Goal: Check status: Check status

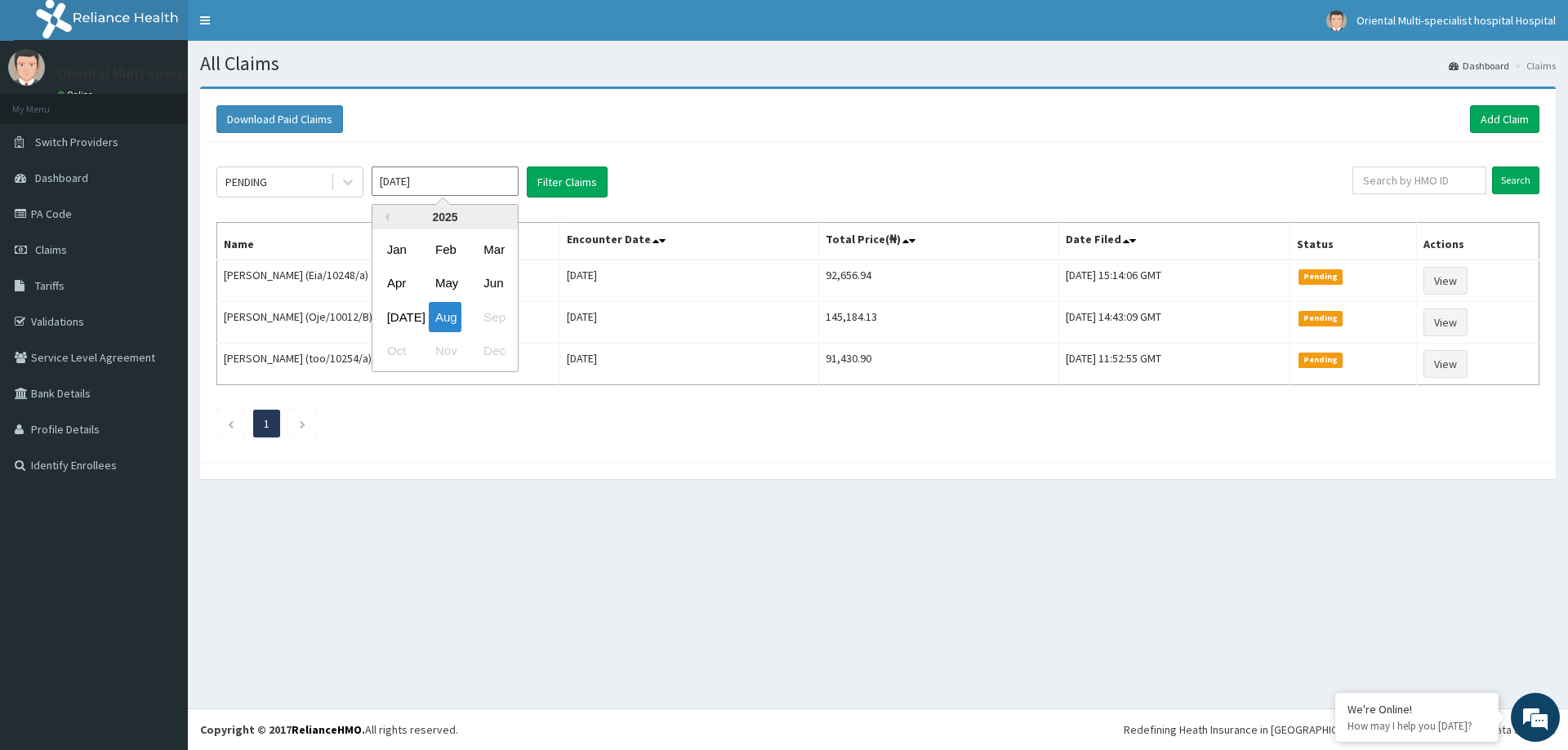
click at [428, 187] on input "[DATE]" at bounding box center [445, 181] width 147 height 29
click at [578, 185] on button "Filter Claims" at bounding box center [567, 182] width 81 height 31
click at [265, 182] on div "PENDING" at bounding box center [246, 182] width 42 height 16
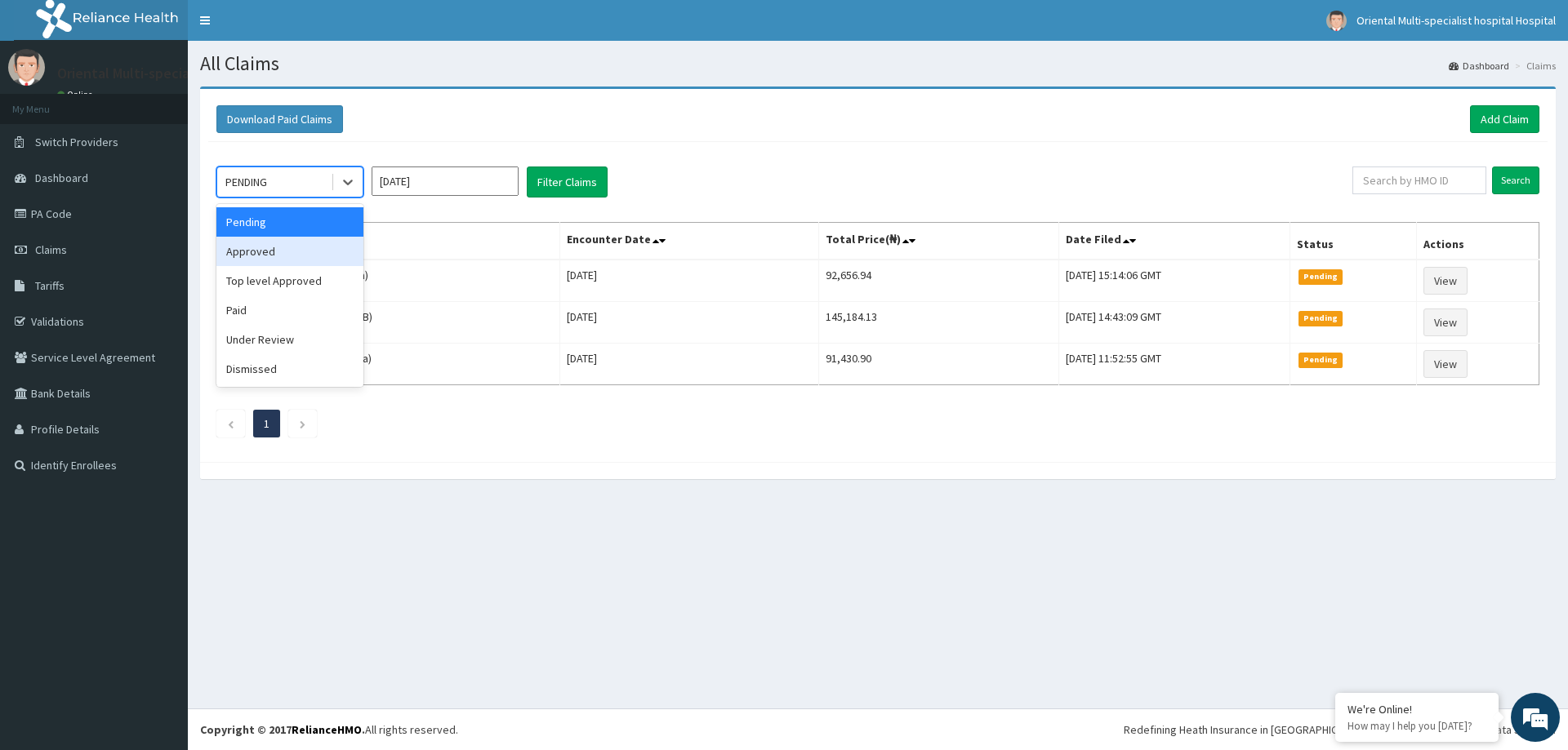
click at [264, 258] on div "Approved" at bounding box center [289, 251] width 147 height 29
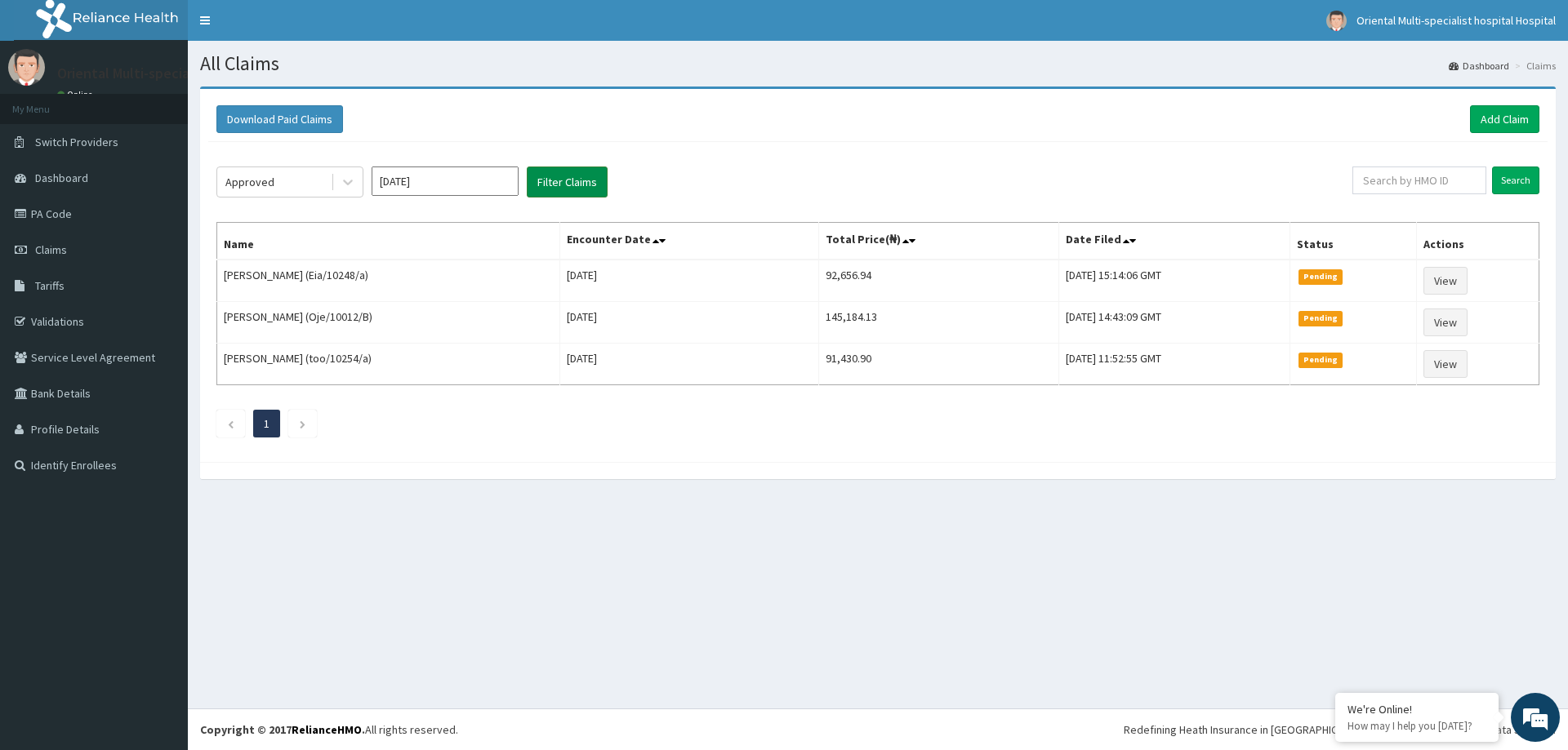
click at [558, 177] on button "Filter Claims" at bounding box center [567, 182] width 81 height 31
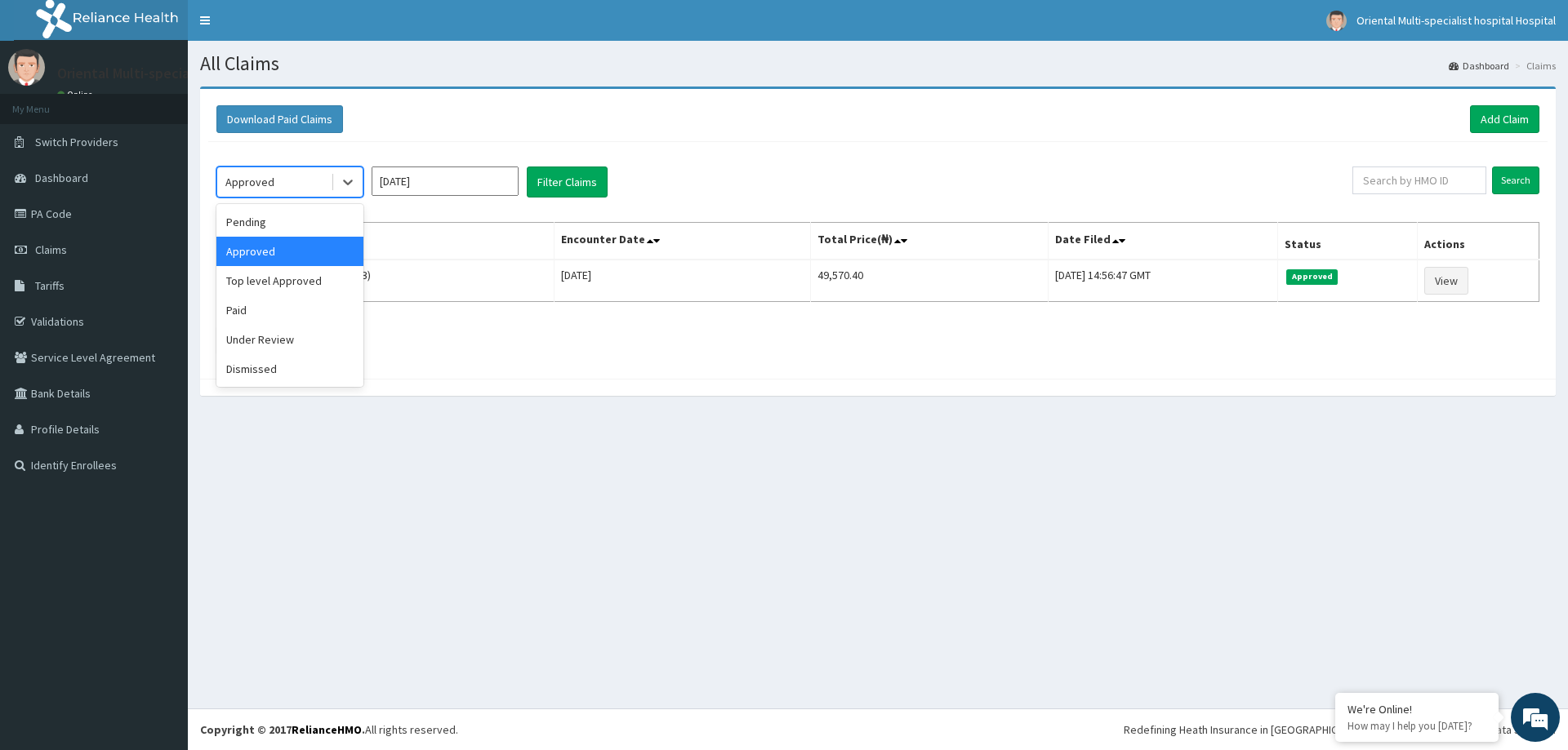
click at [299, 181] on div "Approved" at bounding box center [273, 182] width 114 height 26
click at [273, 278] on div "Top level Approved" at bounding box center [289, 280] width 147 height 29
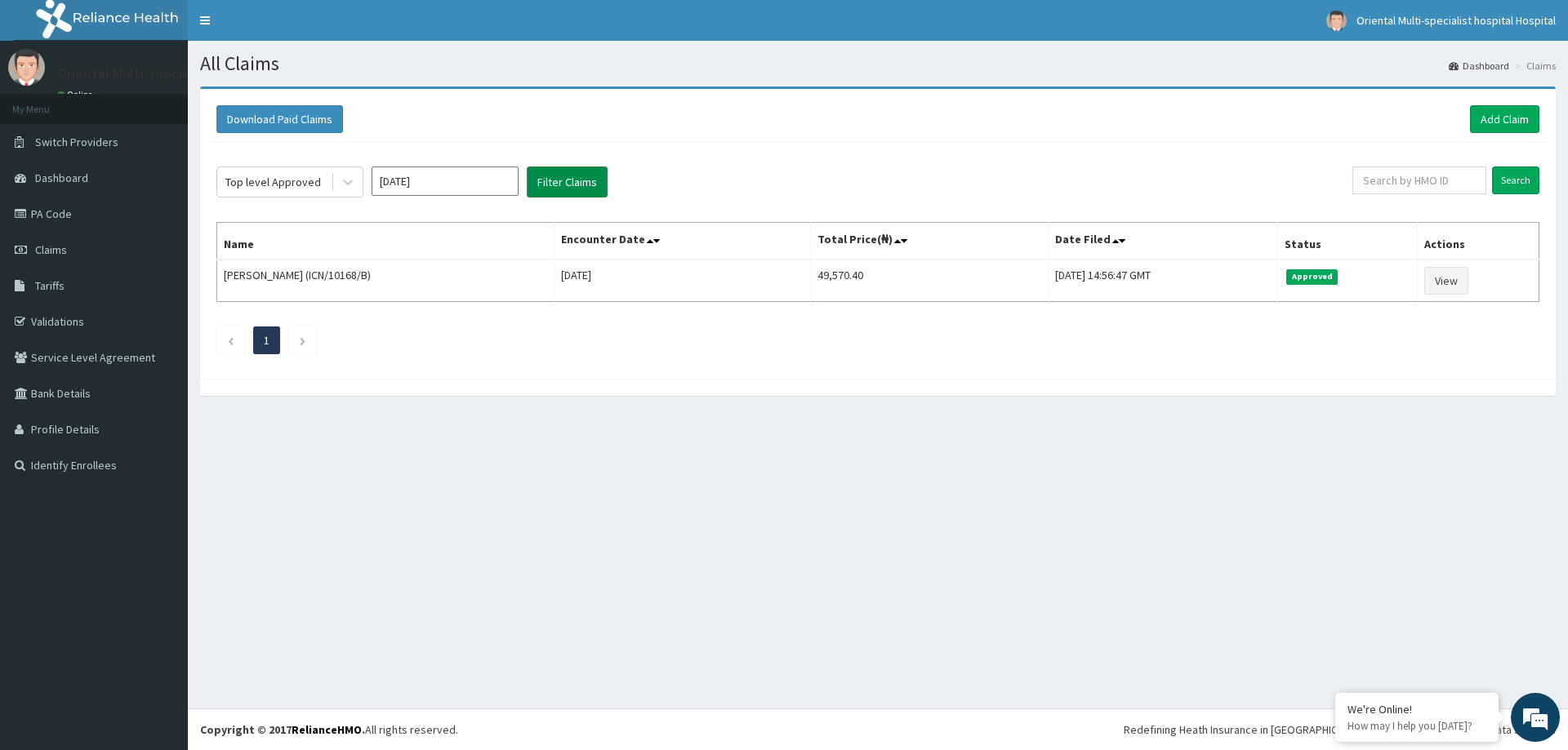
click at [574, 181] on button "Filter Claims" at bounding box center [567, 182] width 81 height 31
click at [258, 184] on div "Top level Approved" at bounding box center [273, 182] width 96 height 16
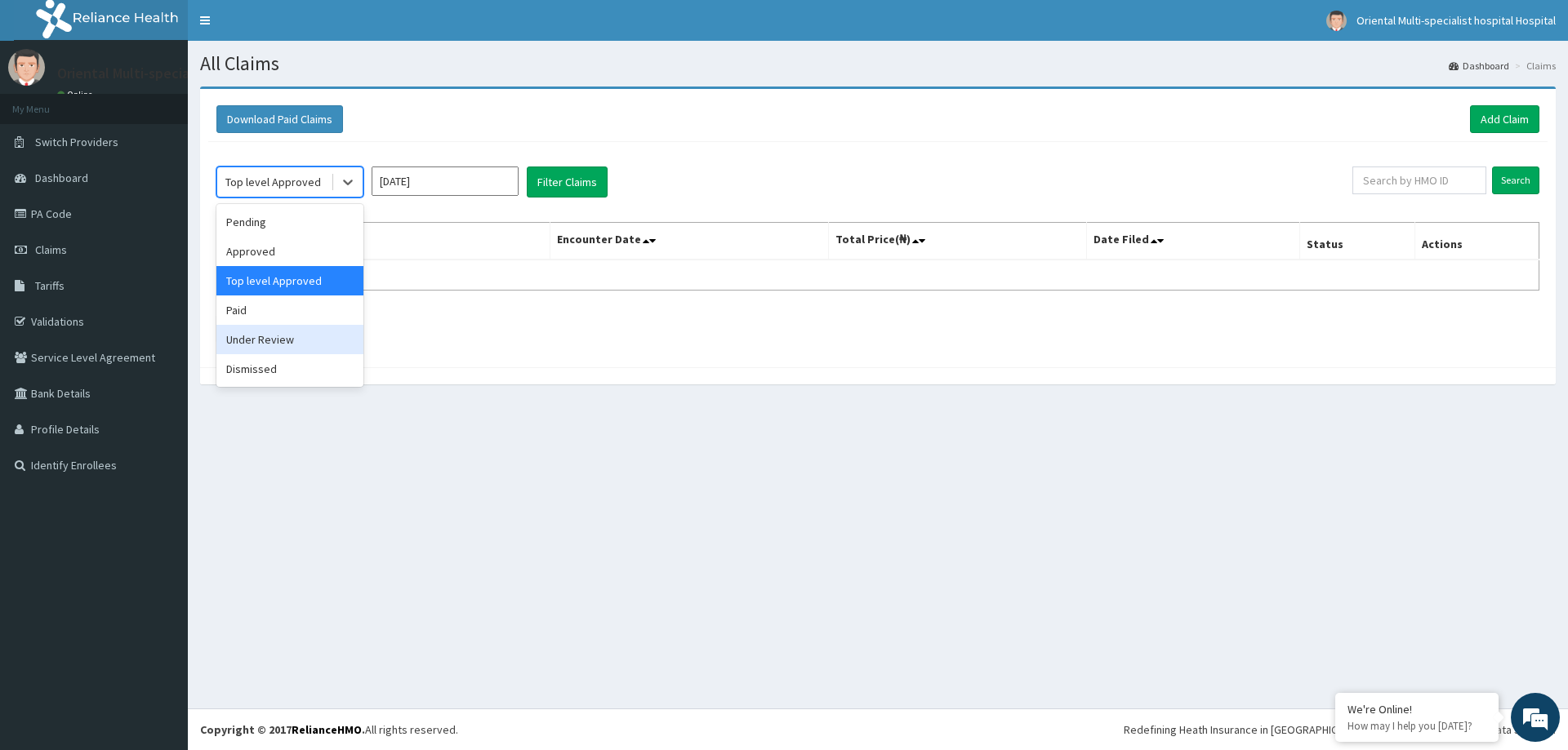
click at [236, 347] on div "Under Review" at bounding box center [289, 339] width 147 height 29
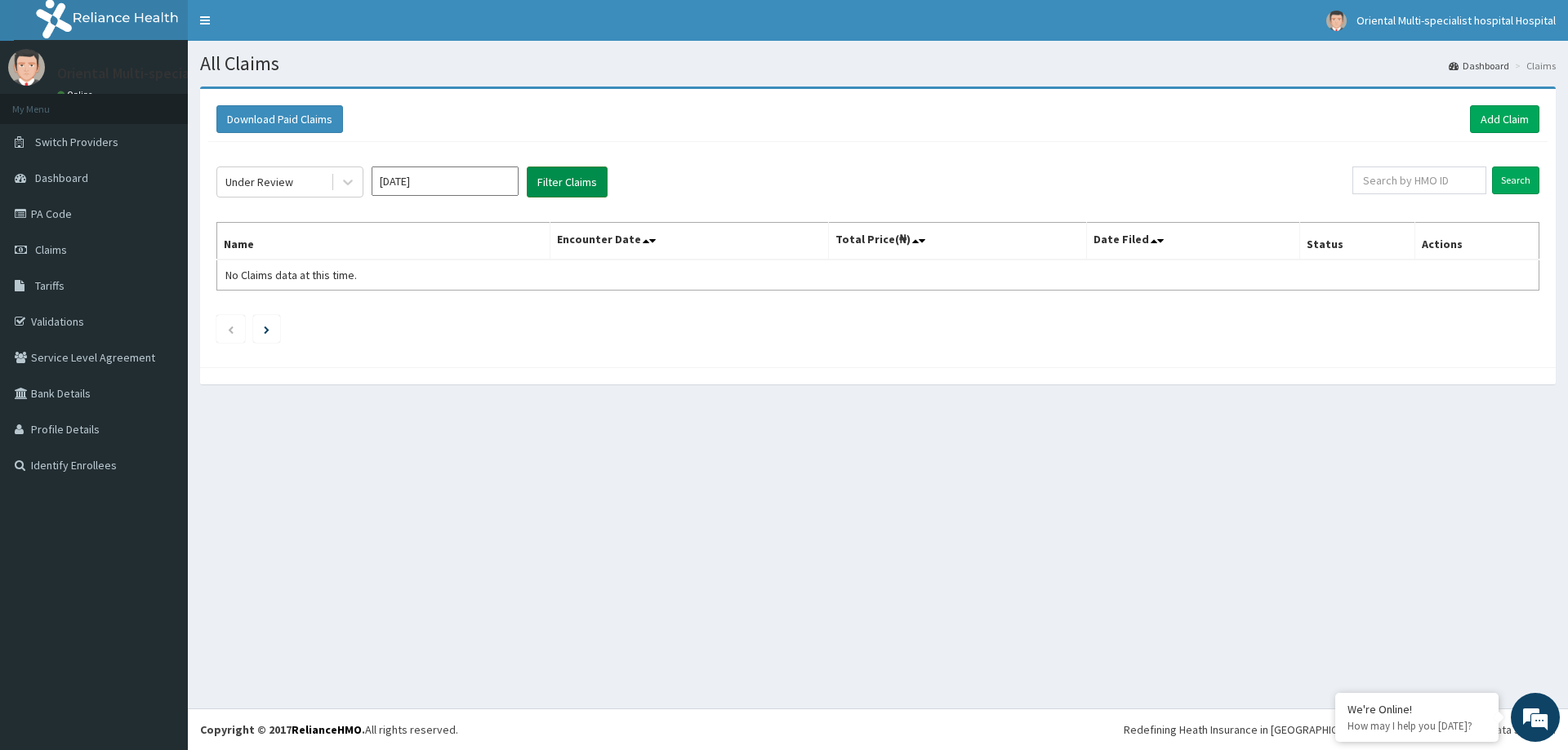
click at [566, 172] on button "Filter Claims" at bounding box center [567, 182] width 81 height 31
click at [569, 171] on button "Filter Claims" at bounding box center [567, 182] width 81 height 31
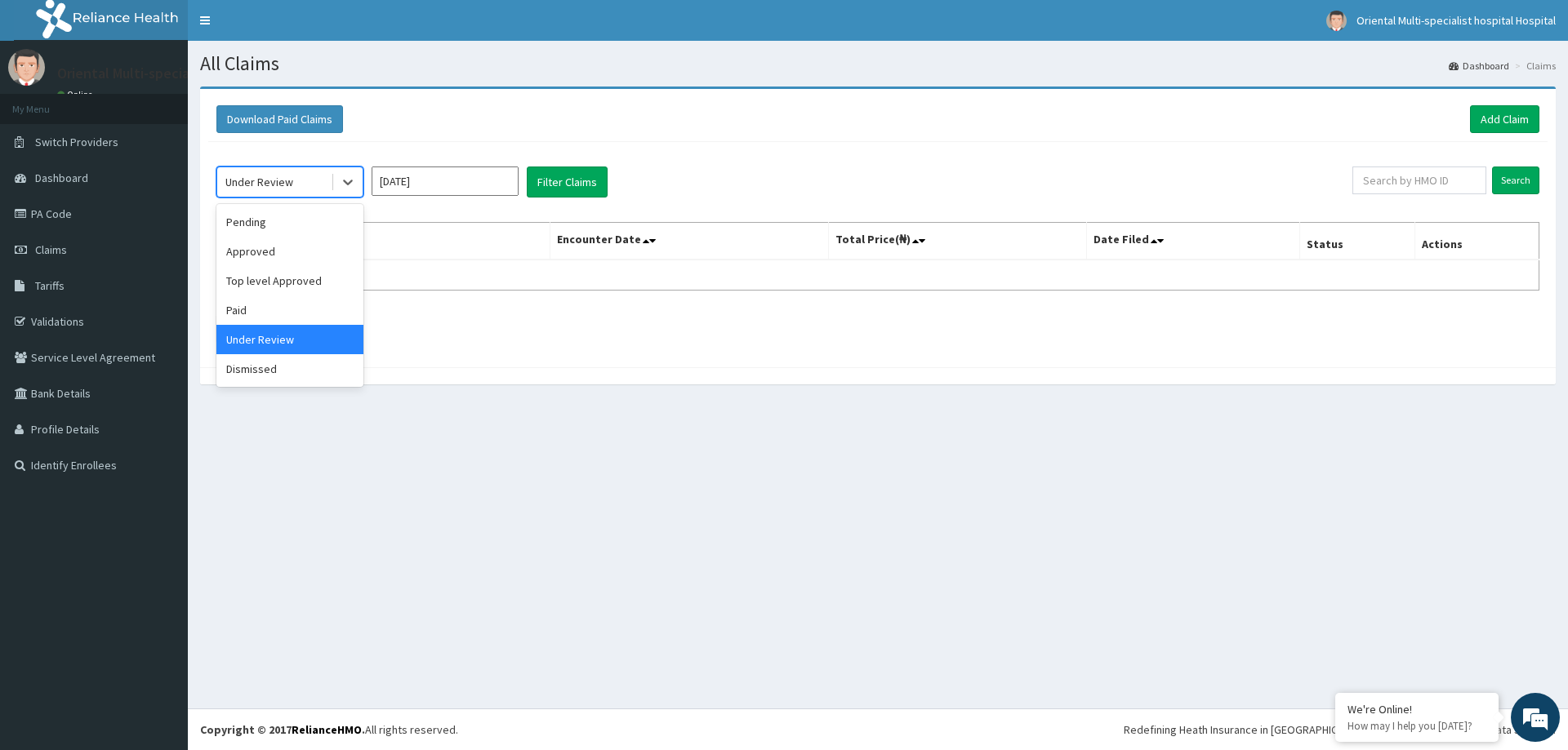
click at [300, 181] on div "Under Review" at bounding box center [273, 182] width 114 height 26
click at [257, 374] on div "Dismissed" at bounding box center [289, 368] width 147 height 29
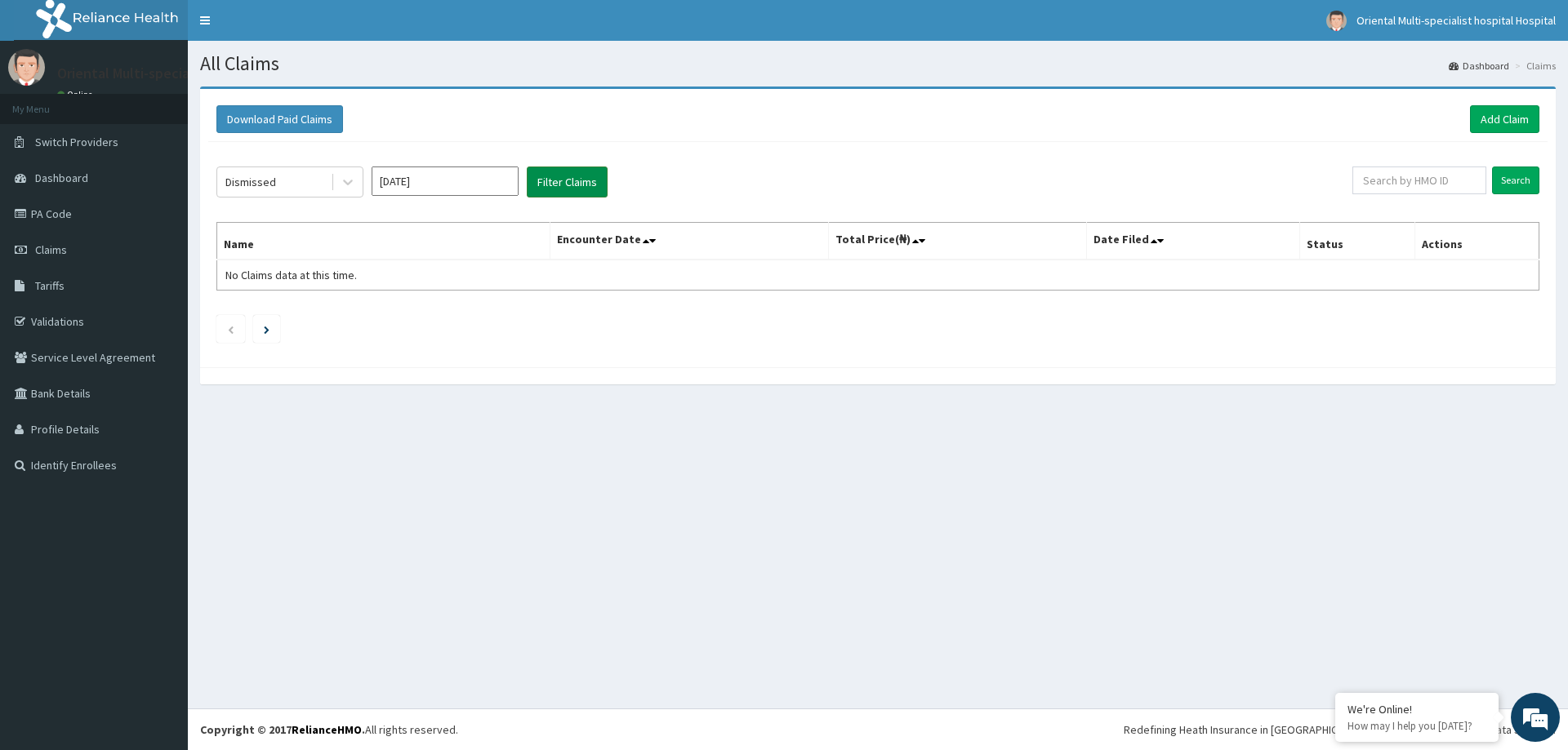
click at [547, 172] on button "Filter Claims" at bounding box center [567, 182] width 81 height 31
click at [548, 172] on button "Filter Claims" at bounding box center [567, 182] width 81 height 31
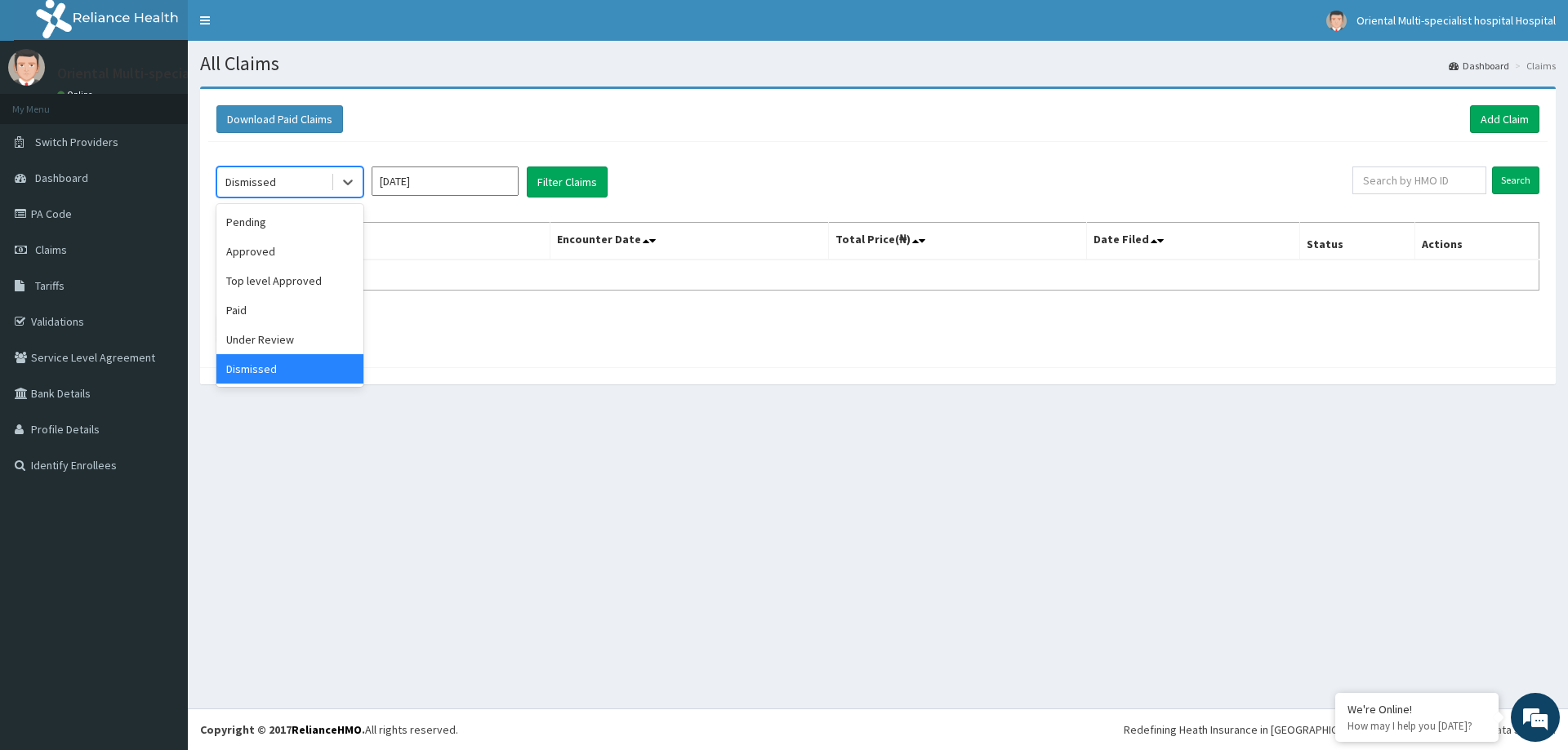
click at [249, 175] on div "Dismissed" at bounding box center [251, 182] width 50 height 16
click at [239, 314] on div "Paid" at bounding box center [289, 309] width 147 height 29
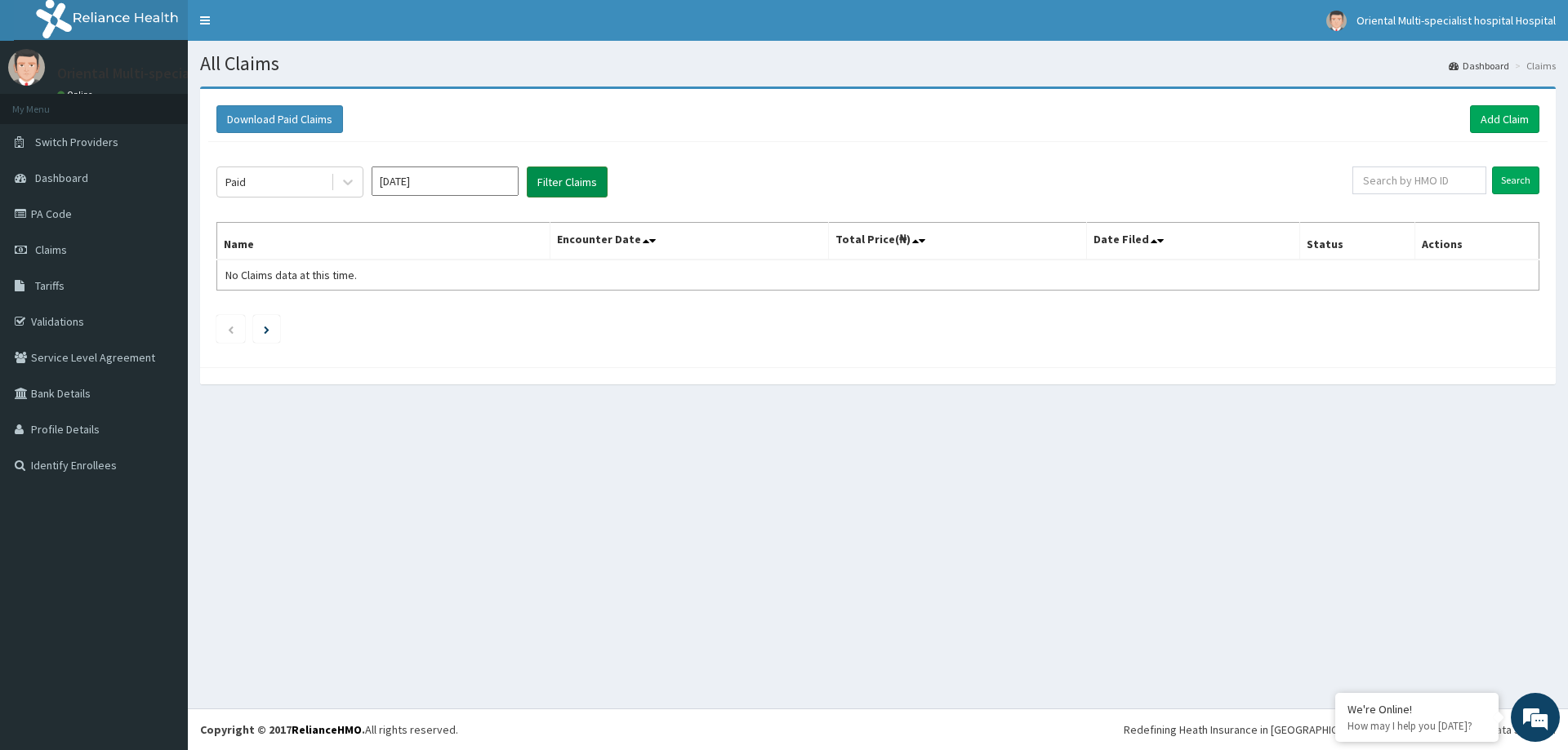
click at [556, 181] on button "Filter Claims" at bounding box center [567, 182] width 81 height 31
click at [479, 188] on input "[DATE]" at bounding box center [445, 181] width 147 height 29
click at [388, 321] on div "[DATE]" at bounding box center [396, 317] width 33 height 30
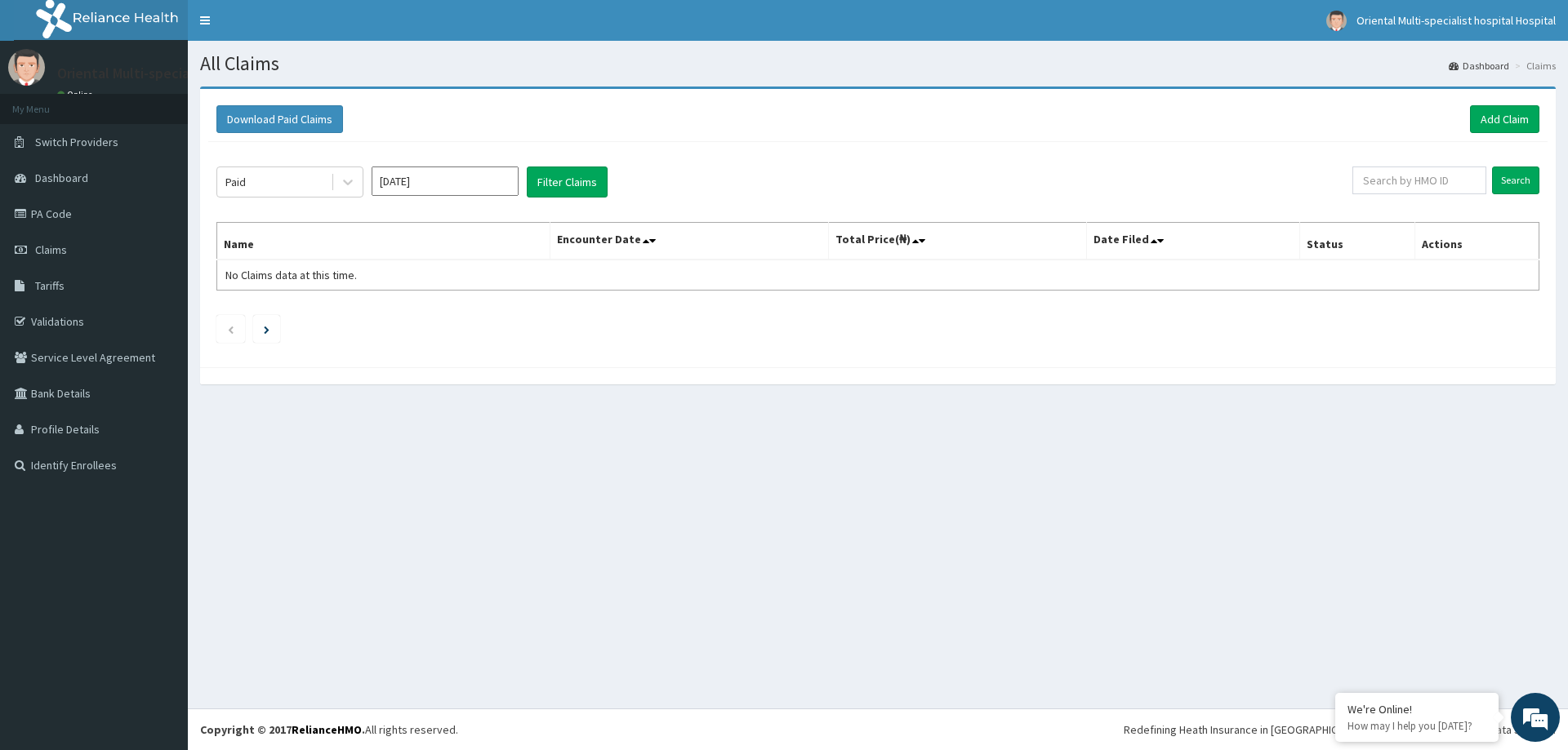
click at [581, 166] on div "Paid [DATE] Filter Claims Search Name Encounter Date Total Price(₦) Date Filed …" at bounding box center [878, 251] width 1339 height 217
click at [575, 176] on button "Filter Claims" at bounding box center [567, 182] width 81 height 31
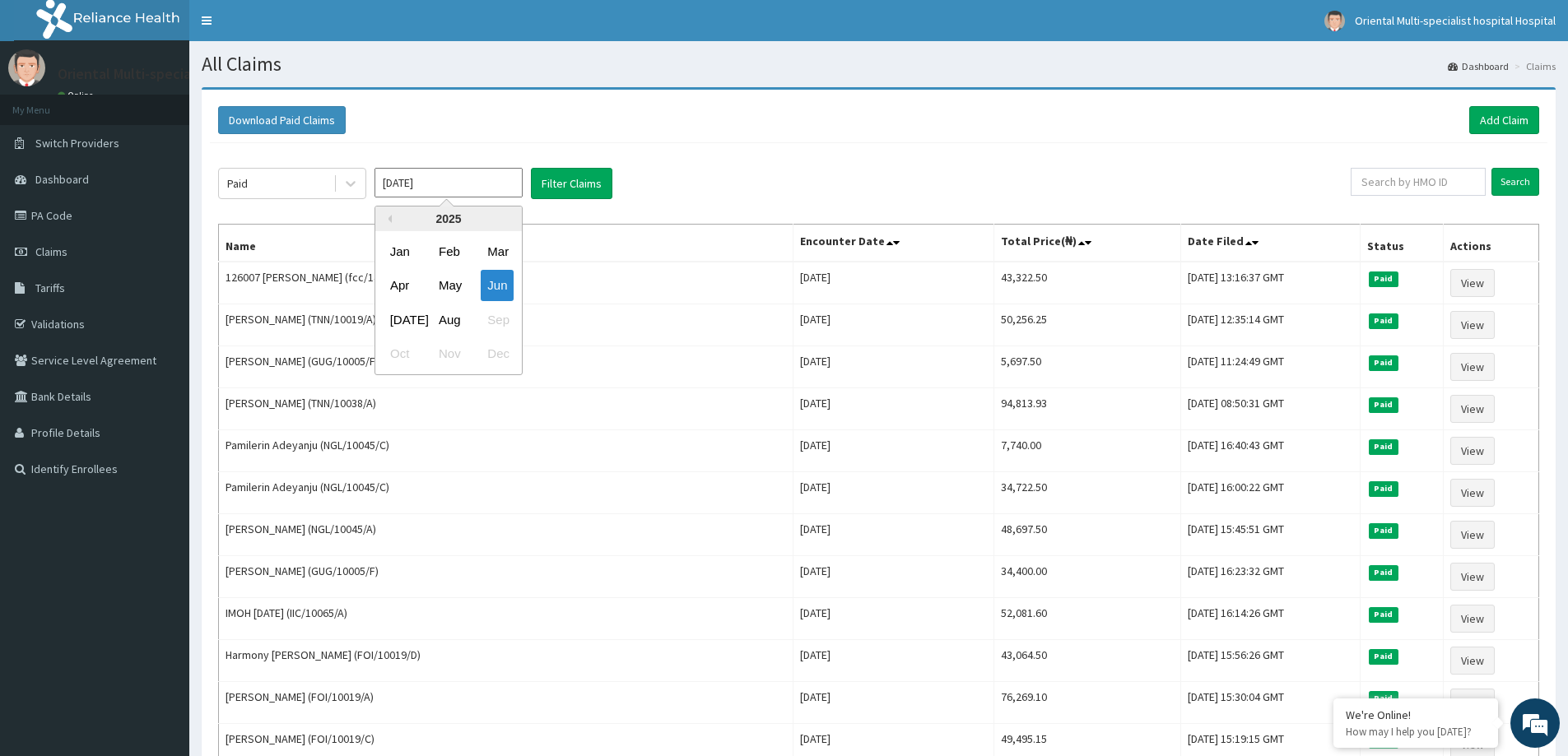
click at [435, 181] on input "[DATE]" at bounding box center [449, 182] width 148 height 30
click at [406, 319] on div "[DATE]" at bounding box center [399, 320] width 33 height 31
click at [487, 186] on input "[DATE]" at bounding box center [449, 182] width 148 height 30
click at [455, 320] on div "Aug" at bounding box center [449, 320] width 33 height 31
type input "[DATE]"
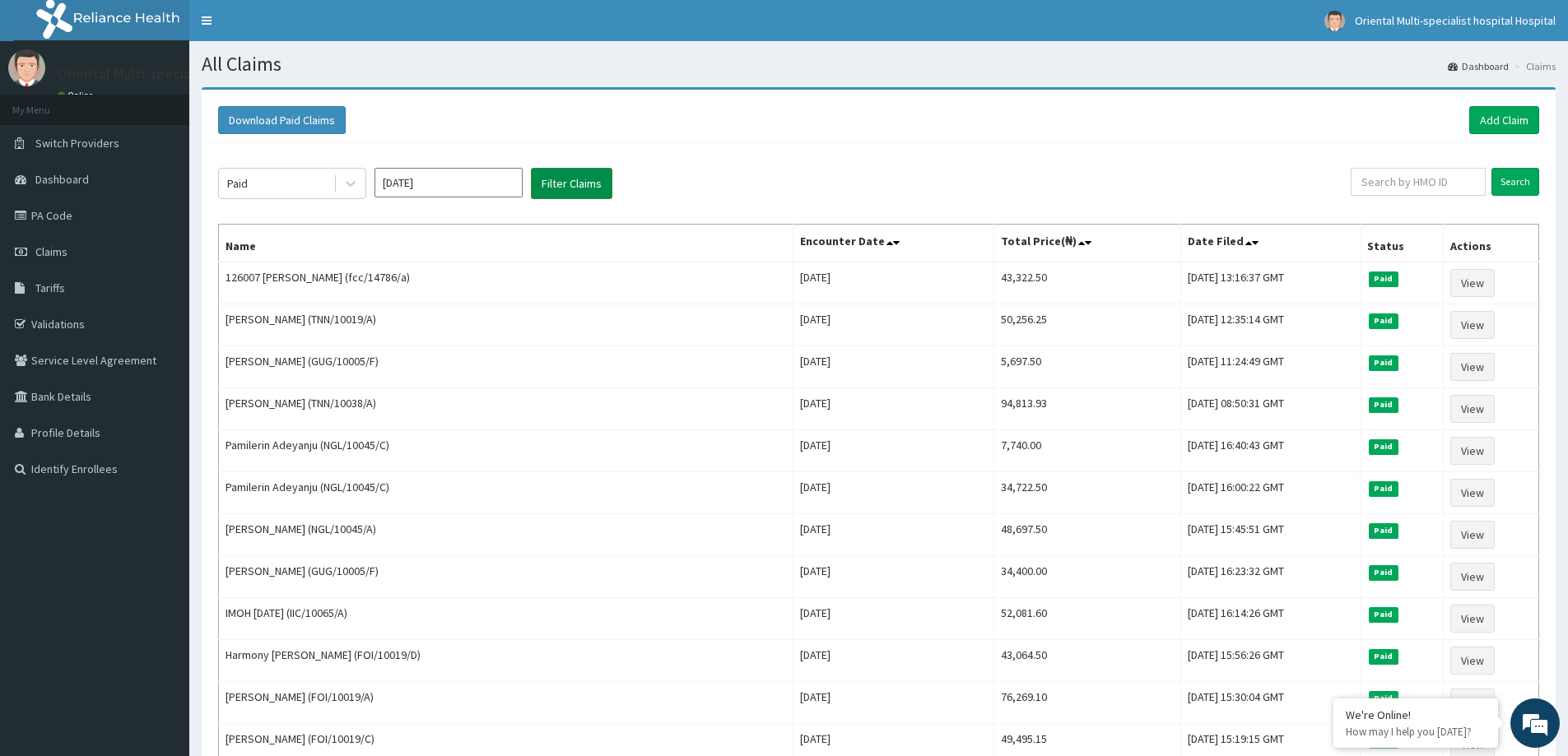
click at [561, 183] on button "Filter Claims" at bounding box center [572, 183] width 81 height 31
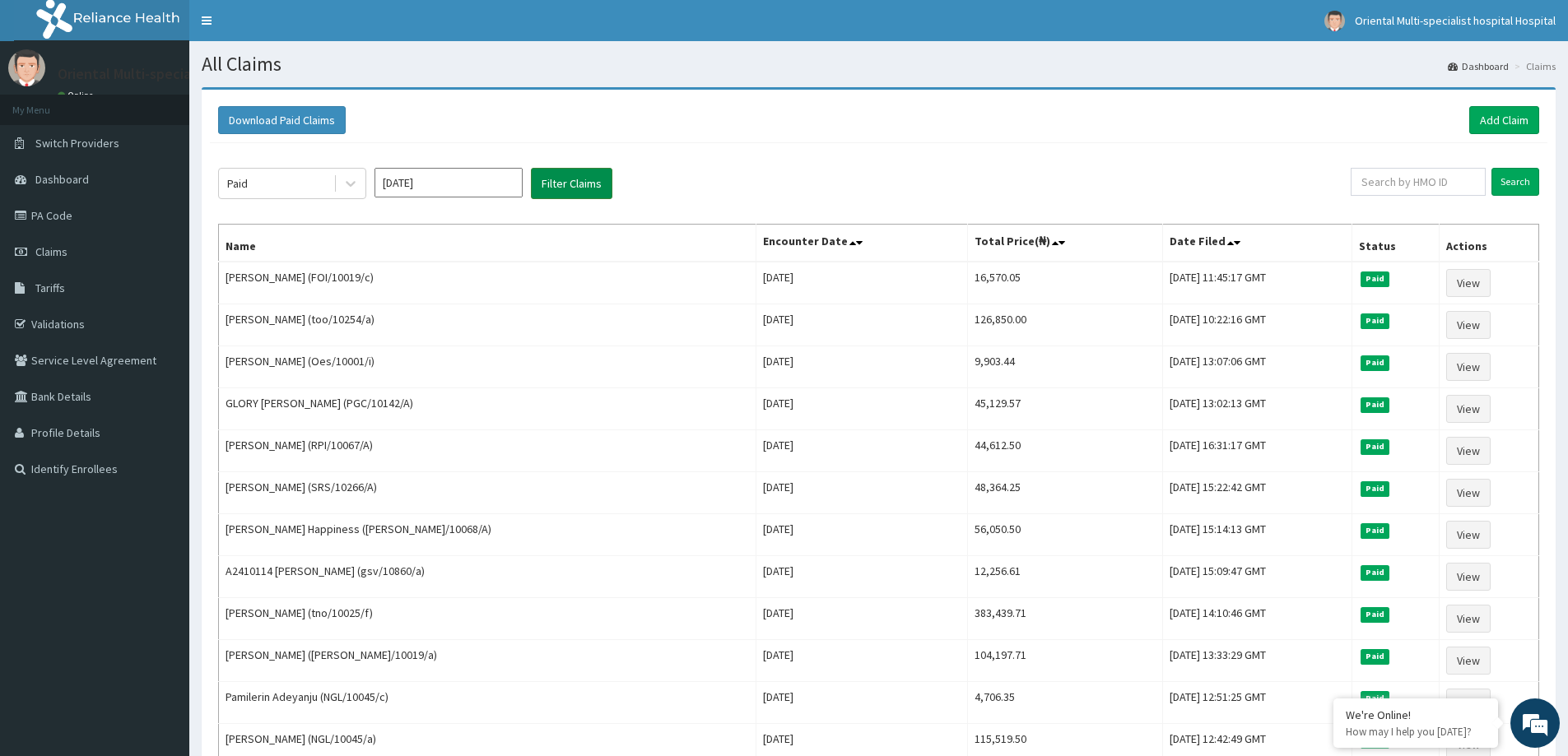
click at [572, 175] on button "Filter Claims" at bounding box center [572, 183] width 81 height 31
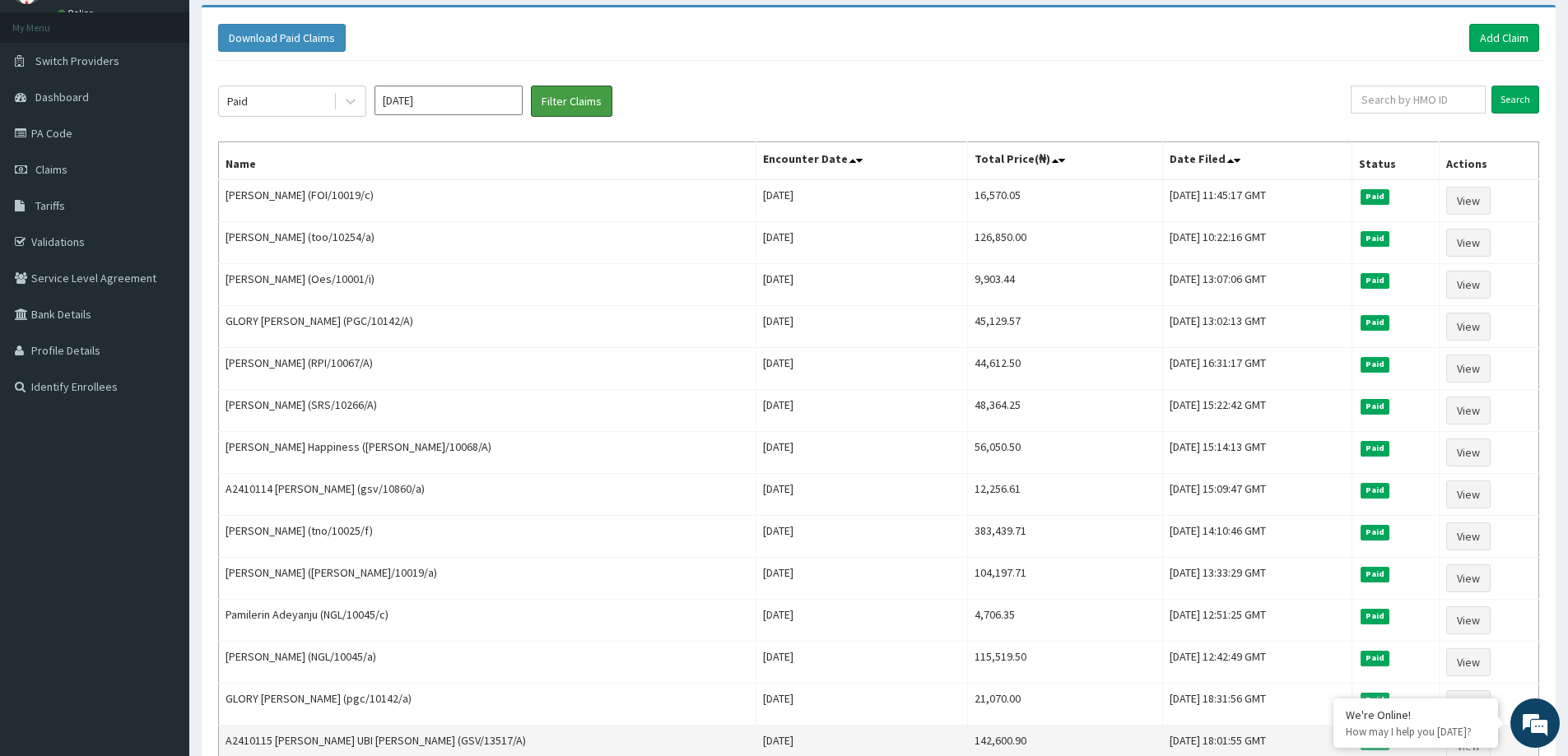
scroll to position [164, 0]
